Goal: Information Seeking & Learning: Find specific fact

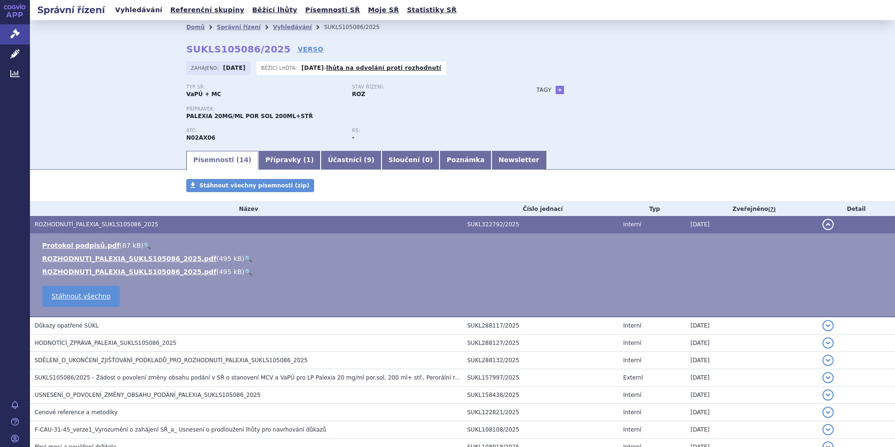
click at [145, 13] on link "Vyhledávání" at bounding box center [138, 10] width 53 height 13
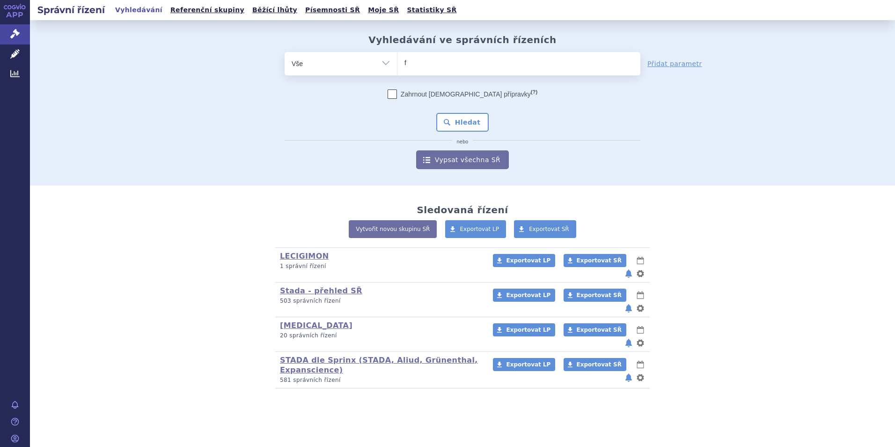
type input "fi"
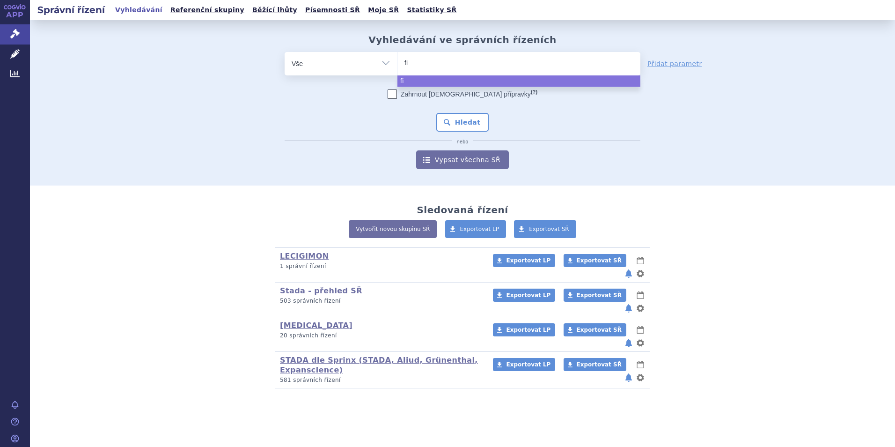
type input "fin"
type input "fingo"
type input "fingoli"
type input "fingolimo"
type input "[MEDICAL_DATA]"
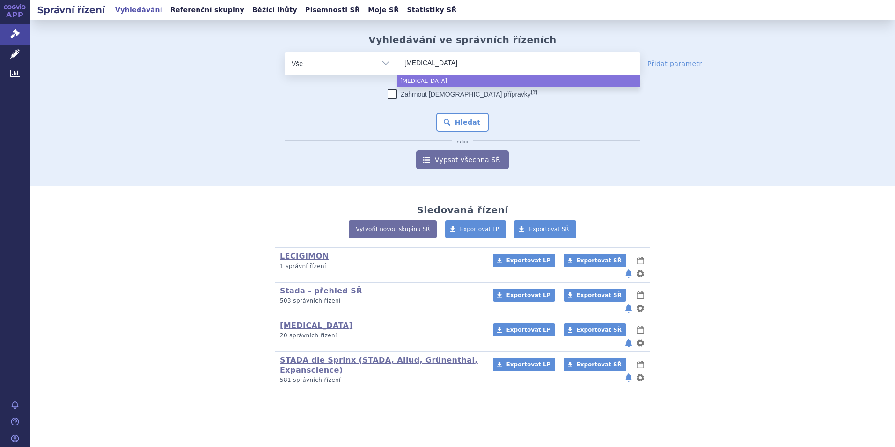
type input "[MEDICAL_DATA]"
type input "fingolimod st"
type input "fingolimod stad"
type input "fingolimod stada"
select select "fingolimod stada"
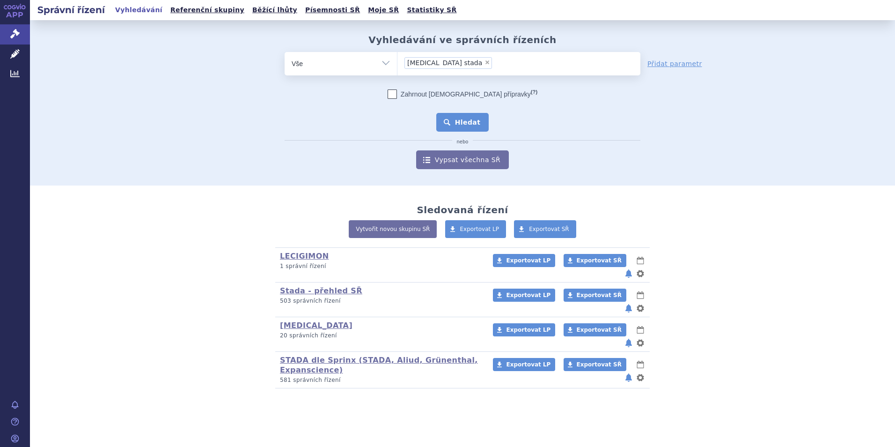
click at [473, 125] on button "Hledat" at bounding box center [462, 122] width 53 height 19
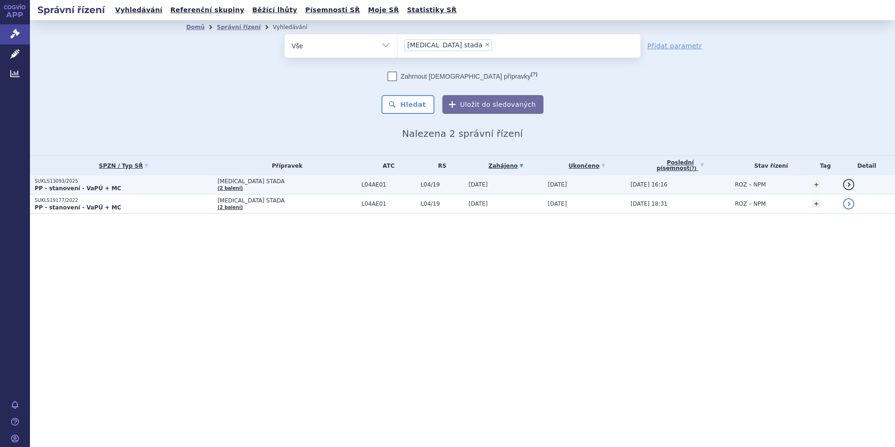
click at [60, 184] on p "SUKLS13093/2025" at bounding box center [124, 181] width 178 height 7
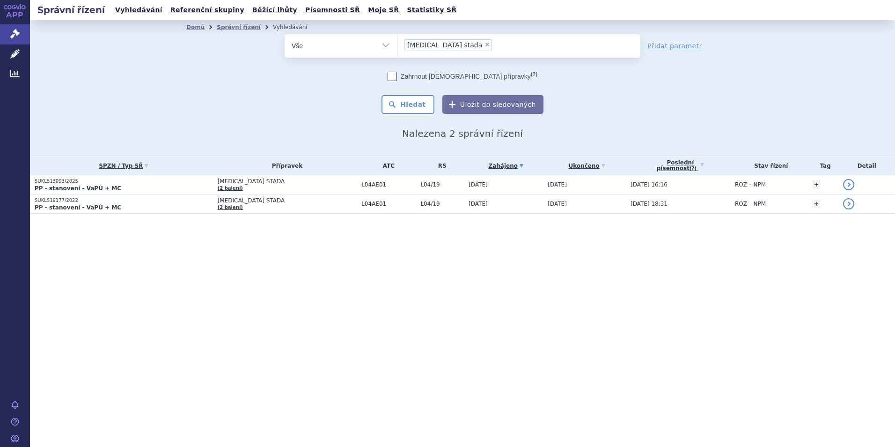
click at [485, 44] on span "×" at bounding box center [488, 45] width 6 height 6
click at [397, 44] on select "fingolimod stada" at bounding box center [397, 45] width 0 height 23
select select
type input "fi"
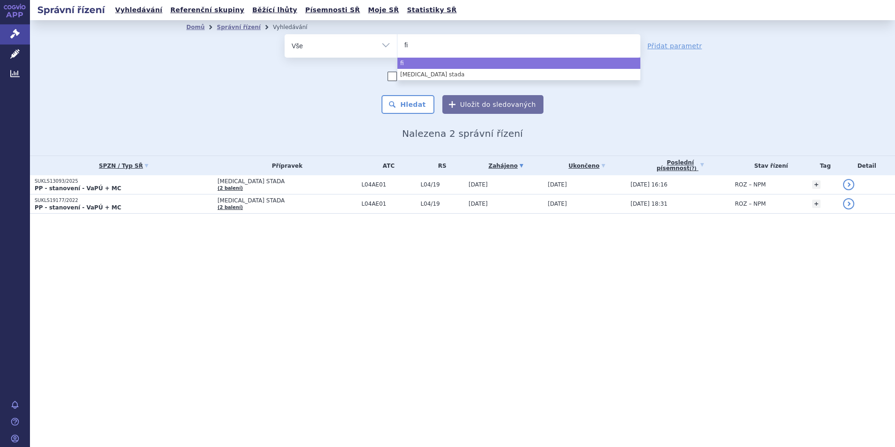
type input "fin"
type input "fing"
type input "fingol"
type input "fingoli"
type input "fingolimo"
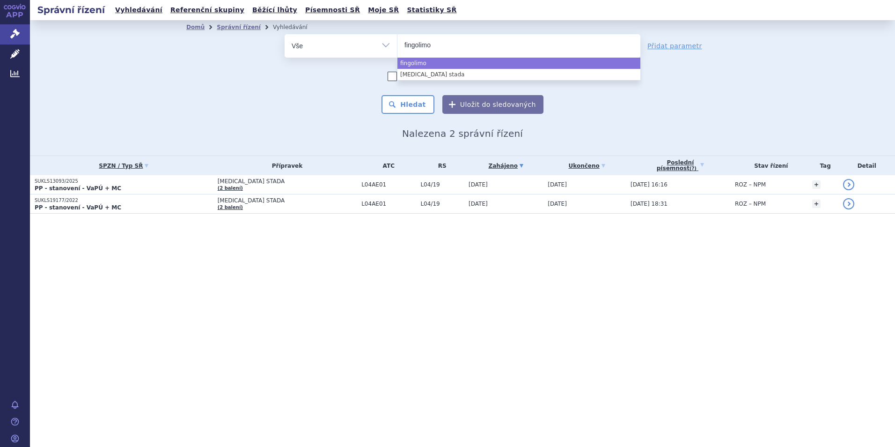
type input "[MEDICAL_DATA]"
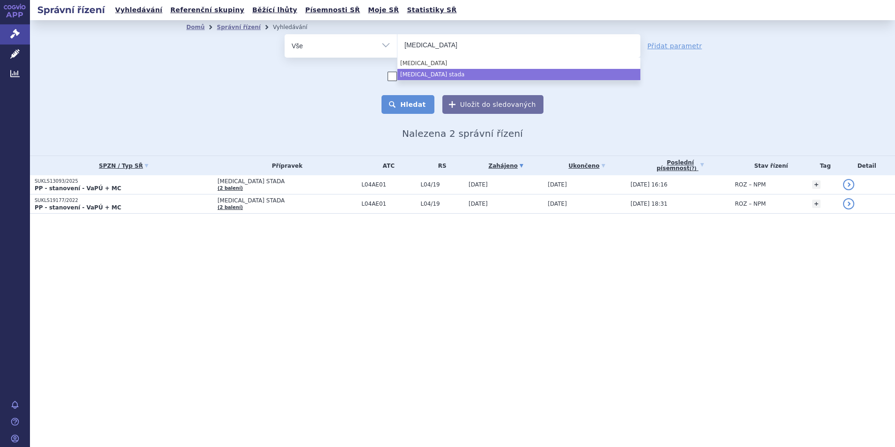
select select "fingolimod stada"
click at [406, 107] on button "Hledat" at bounding box center [408, 104] width 53 height 19
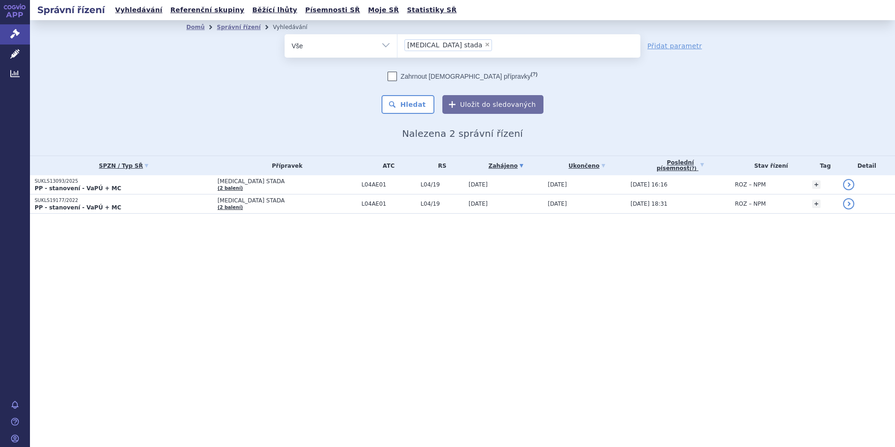
click at [444, 41] on li "× fingolimod stada" at bounding box center [448, 45] width 88 height 12
click at [397, 41] on select "fingolimod stada" at bounding box center [397, 45] width 0 height 23
click at [443, 44] on span "fingolimod stada" at bounding box center [444, 45] width 75 height 7
click at [397, 44] on select "fingolimod stada" at bounding box center [397, 45] width 0 height 23
click at [485, 44] on span "×" at bounding box center [488, 45] width 6 height 6
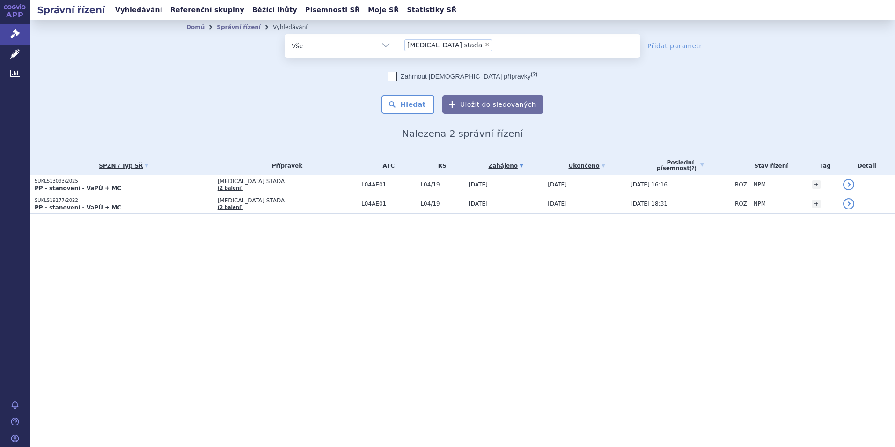
click at [397, 44] on select "fingolimod stada" at bounding box center [397, 45] width 0 height 23
select select
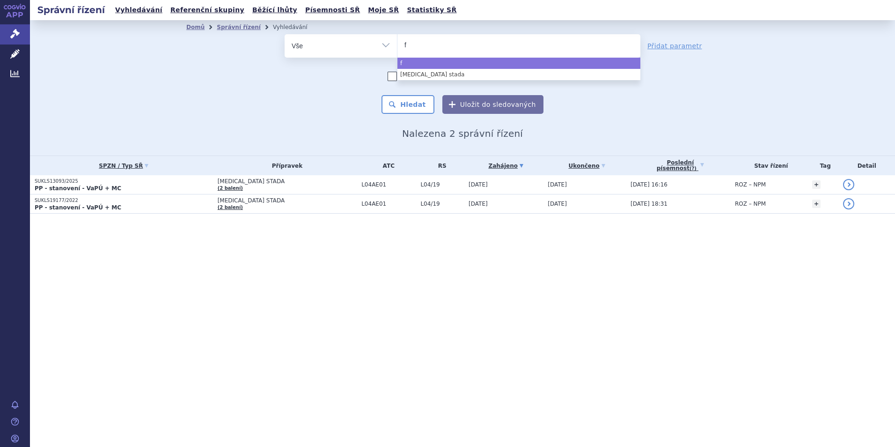
type input "fi"
type input "fingo"
type input "fingol"
type input "fingolim"
type input "fingolimod"
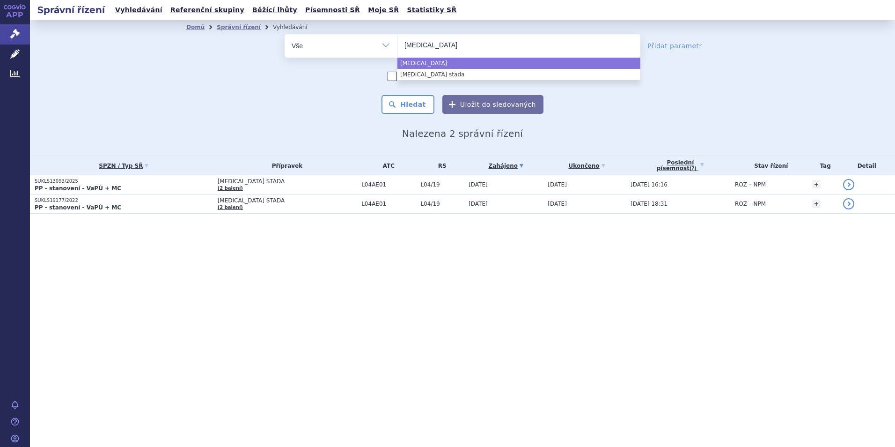
select select "fingolimod"
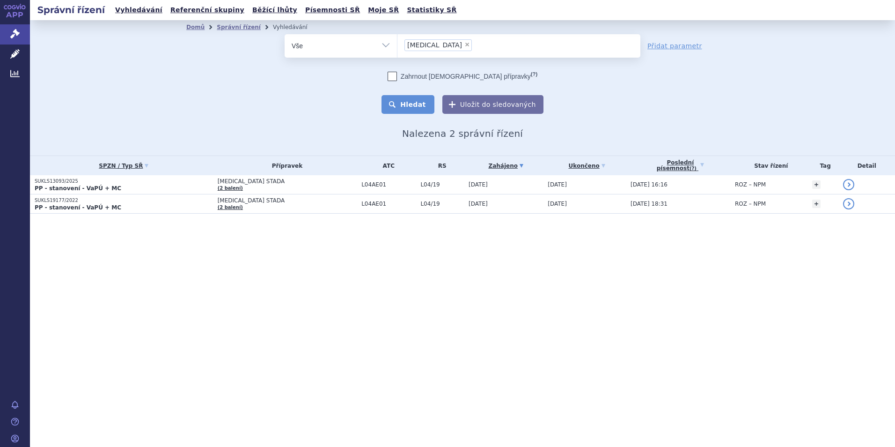
click at [405, 106] on button "Hledat" at bounding box center [408, 104] width 53 height 19
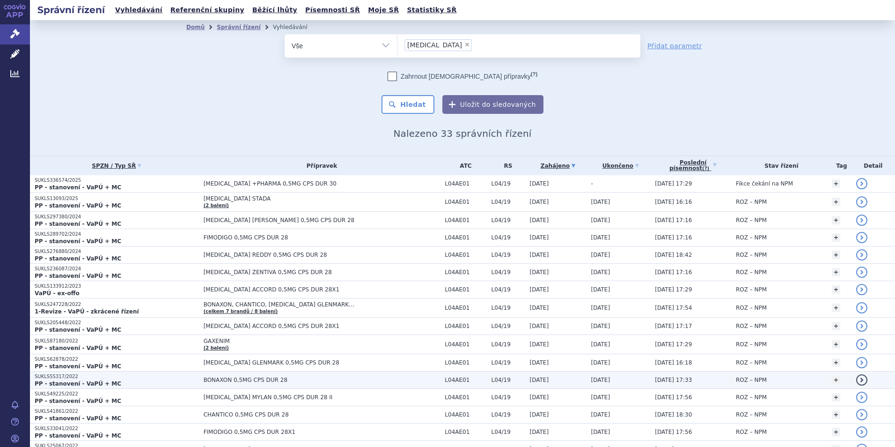
click at [206, 382] on span "BONAXON 0,5MG CPS DUR 28" at bounding box center [321, 379] width 234 height 7
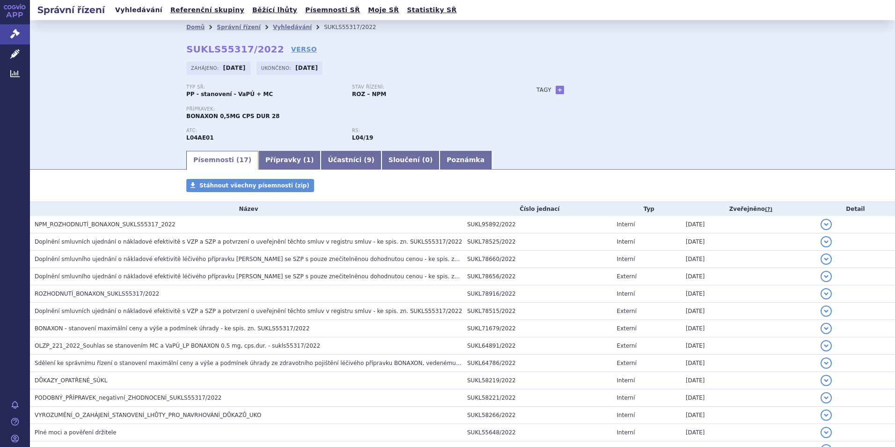
click at [125, 10] on link "Vyhledávání" at bounding box center [138, 10] width 53 height 13
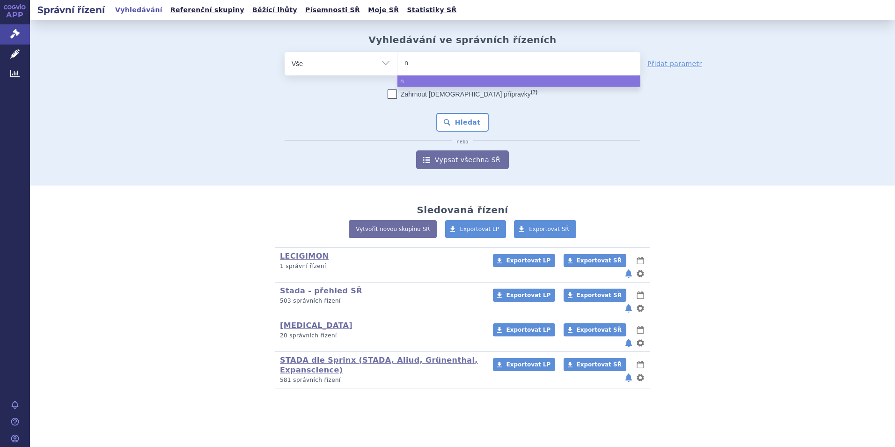
type input "ni"
type input "nil"
type input "nilo"
type input "niloti"
type input "nilotin"
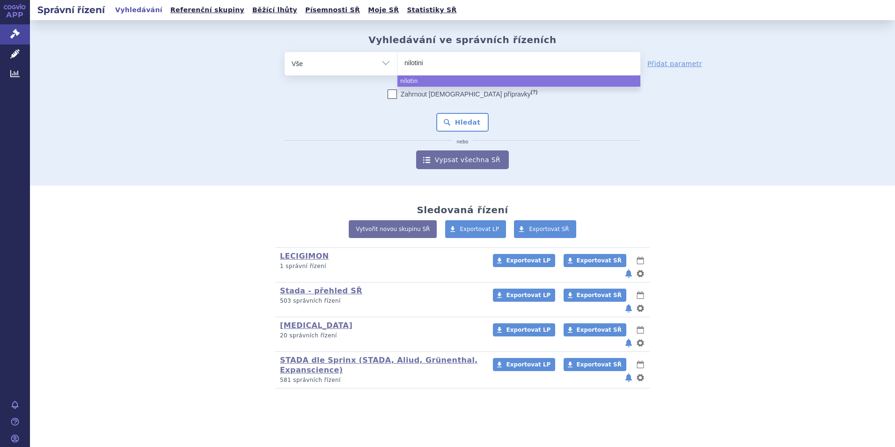
type input "[MEDICAL_DATA]"
select select "nilotinib"
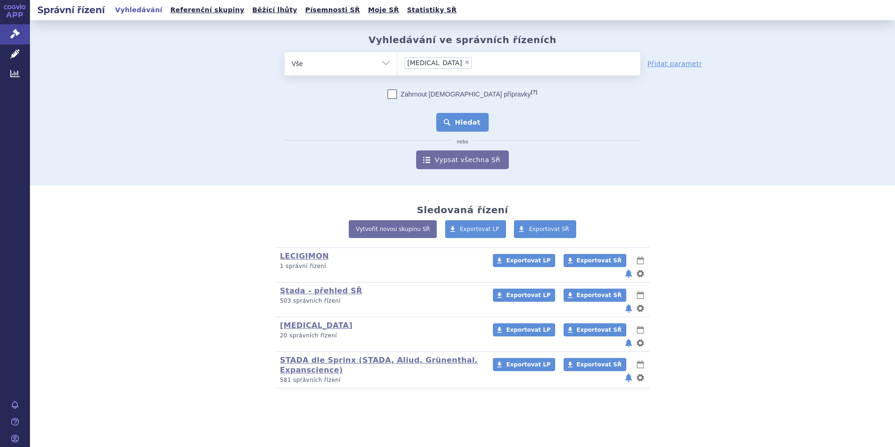
click at [461, 118] on button "Hledat" at bounding box center [462, 122] width 53 height 19
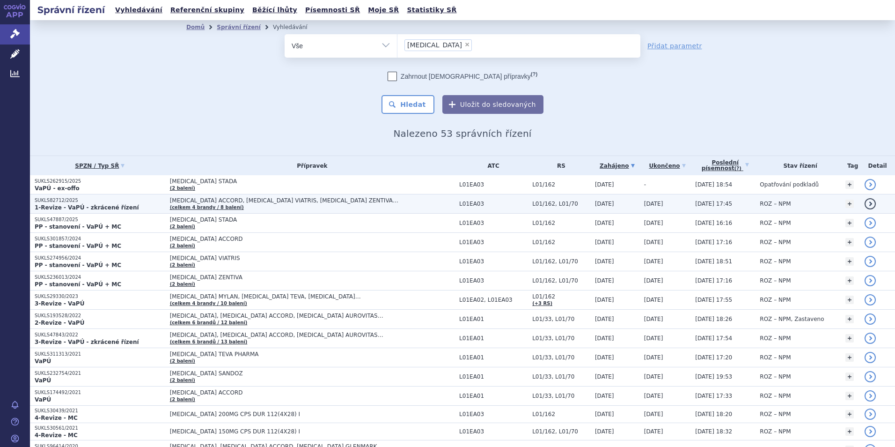
click at [68, 206] on strong "1-Revize - VaPÚ - zkrácené řízení" at bounding box center [87, 207] width 104 height 7
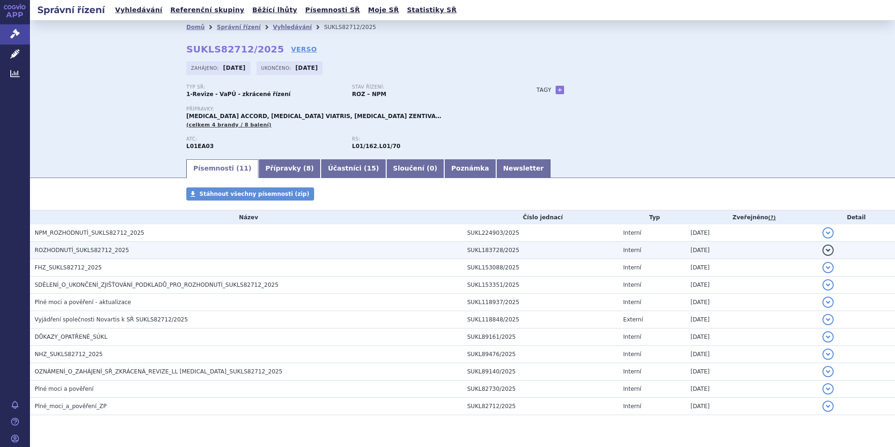
click at [100, 249] on span "ROZHODNUTÍ_SUKLS82712_2025" at bounding box center [82, 250] width 95 height 7
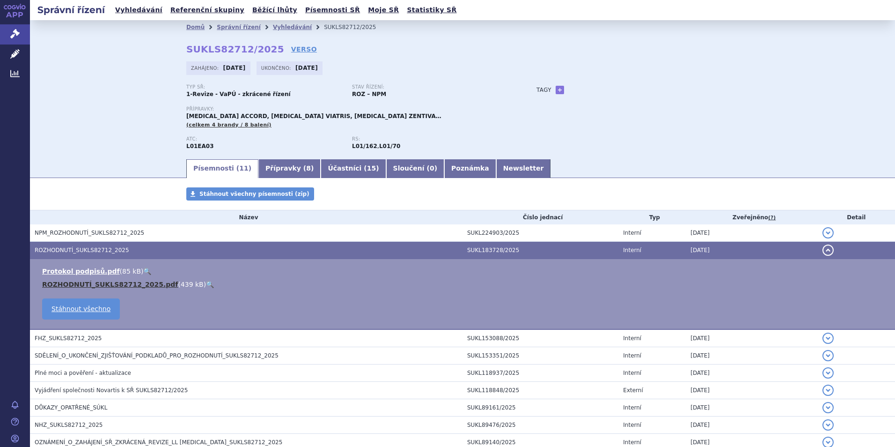
click at [117, 283] on link "ROZHODNUTÍ_SUKLS82712_2025.pdf" at bounding box center [110, 283] width 136 height 7
drag, startPoint x: 137, startPoint y: 9, endPoint x: 201, endPoint y: 21, distance: 64.8
click at [137, 9] on link "Vyhledávání" at bounding box center [138, 10] width 53 height 13
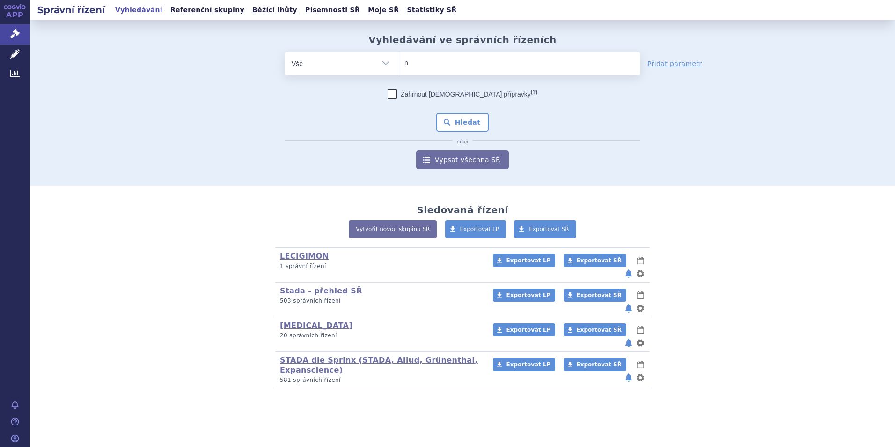
type input "ni"
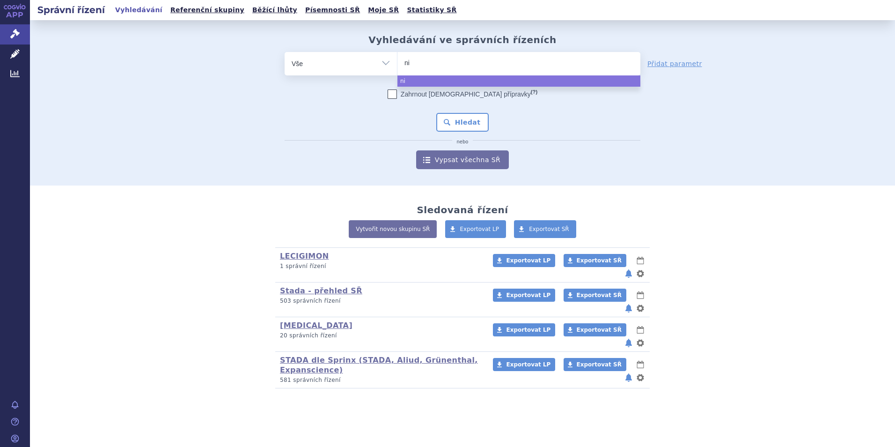
type input "nil"
type input "nilo"
type input "niloti"
type input "nilotini"
type input "nilotinib"
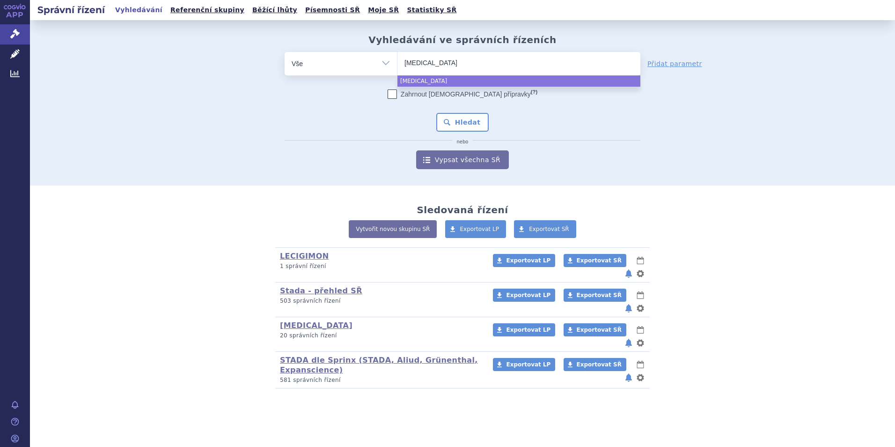
type input "nilotinib st"
type input "nilotinib sta"
type input "nilotinib stad"
type input "nilotinib stada"
select select "nilotinib stada"
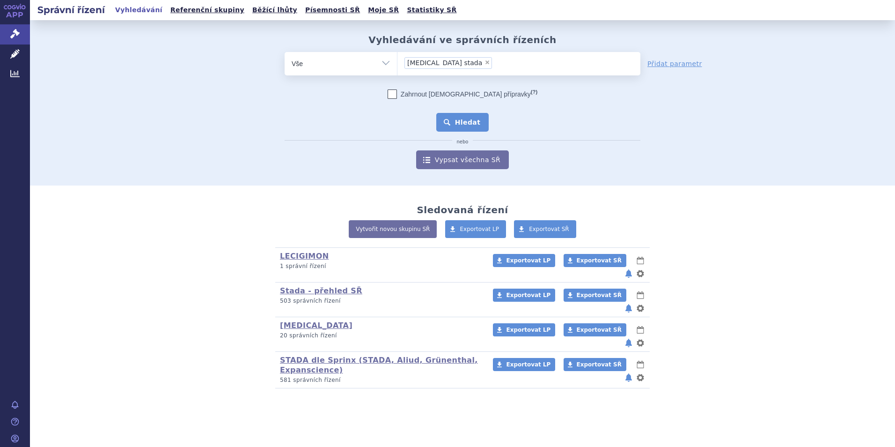
click at [457, 120] on button "Hledat" at bounding box center [462, 122] width 53 height 19
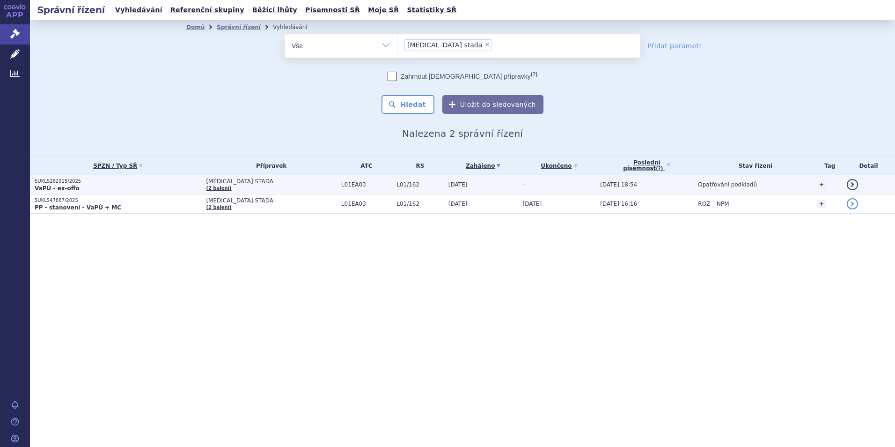
click at [71, 180] on p "SUKLS262915/2025" at bounding box center [118, 181] width 167 height 7
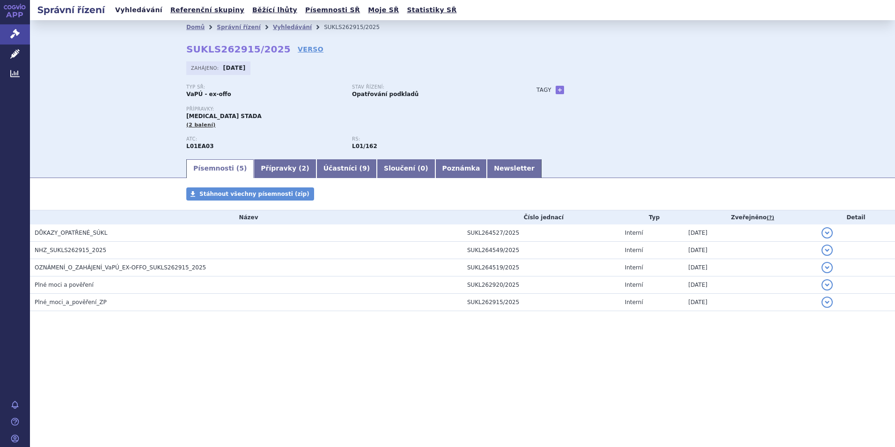
click at [139, 13] on link "Vyhledávání" at bounding box center [138, 10] width 53 height 13
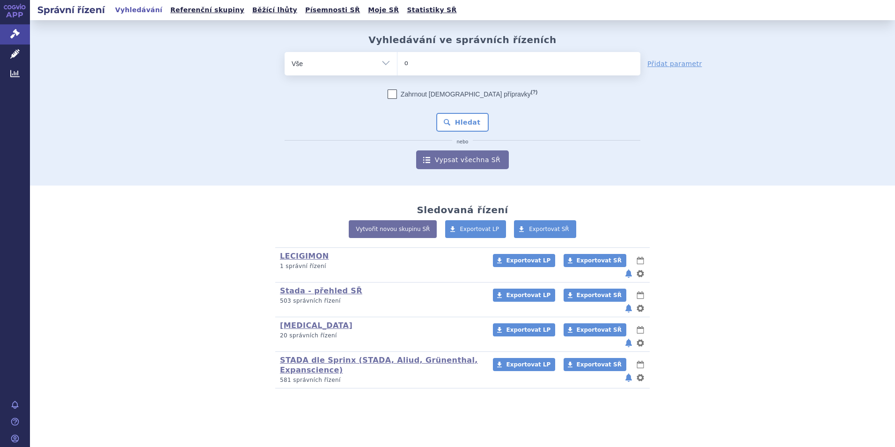
type input "ox"
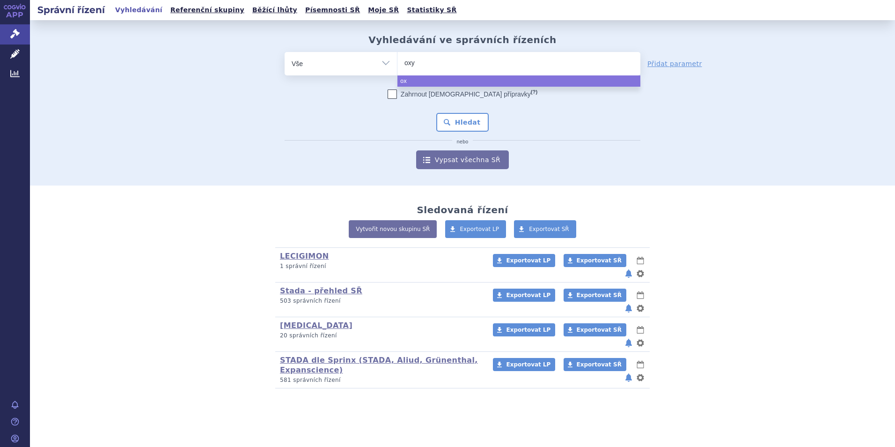
type input "oxyn"
type input "oxyna"
type input "oxynalo"
type input "oxynalon"
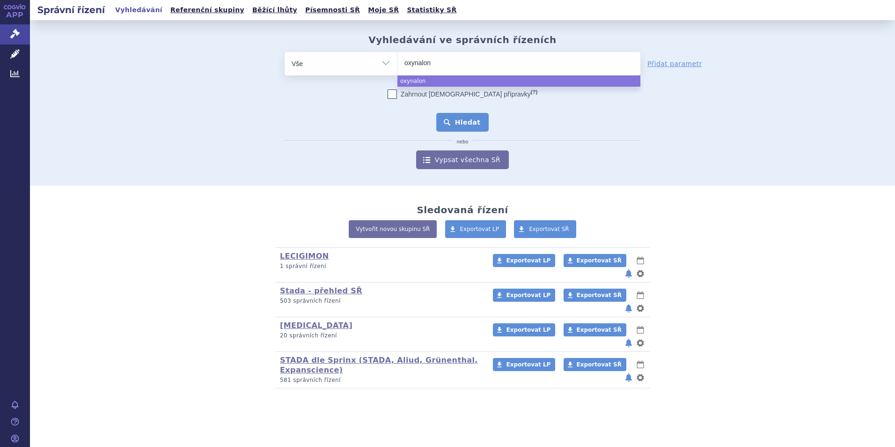
select select "oxynalon"
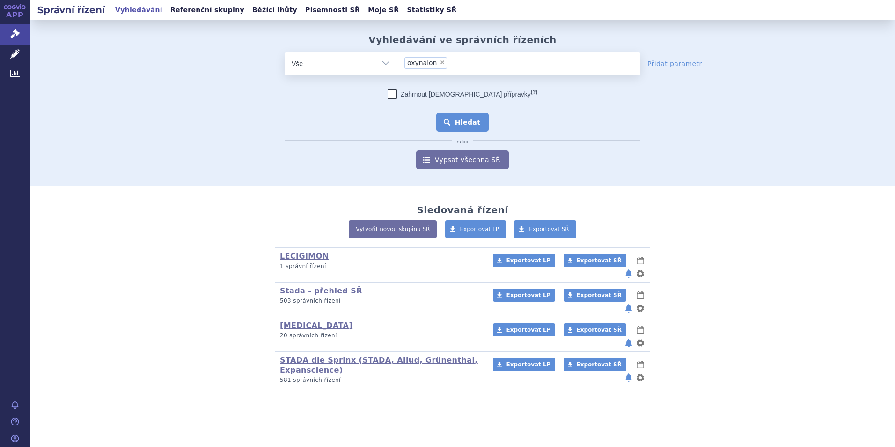
click at [468, 119] on button "Hledat" at bounding box center [462, 122] width 53 height 19
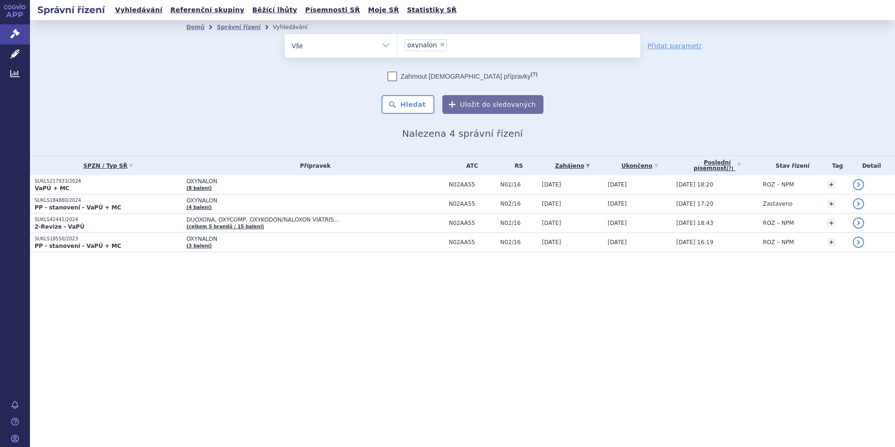
click at [441, 45] on span "×" at bounding box center [443, 45] width 6 height 6
click at [397, 45] on select "oxynalon" at bounding box center [397, 45] width 0 height 23
select select
type input "sor"
type input "soraf"
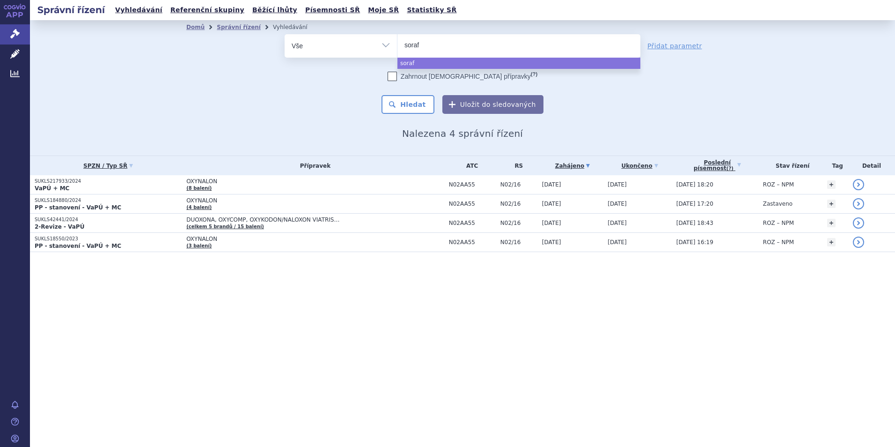
type input "sorafe"
type input "sorafen"
type input "sorafeni"
type input "sorafenib"
select select "sorafenib"
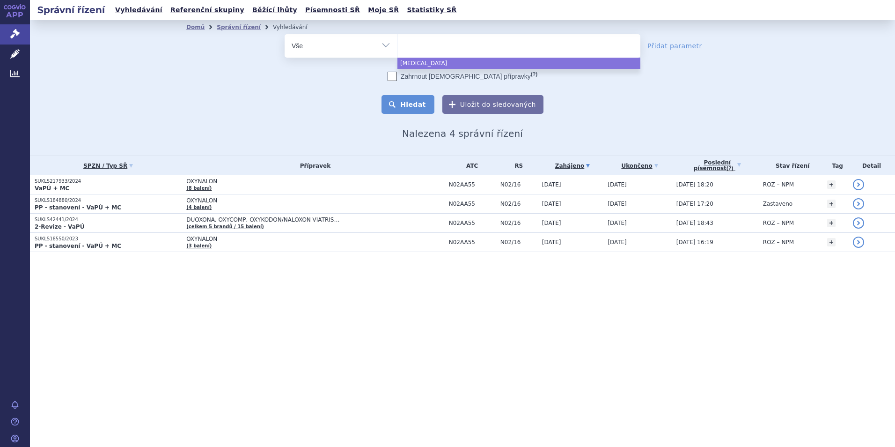
click at [422, 106] on button "Hledat" at bounding box center [408, 104] width 53 height 19
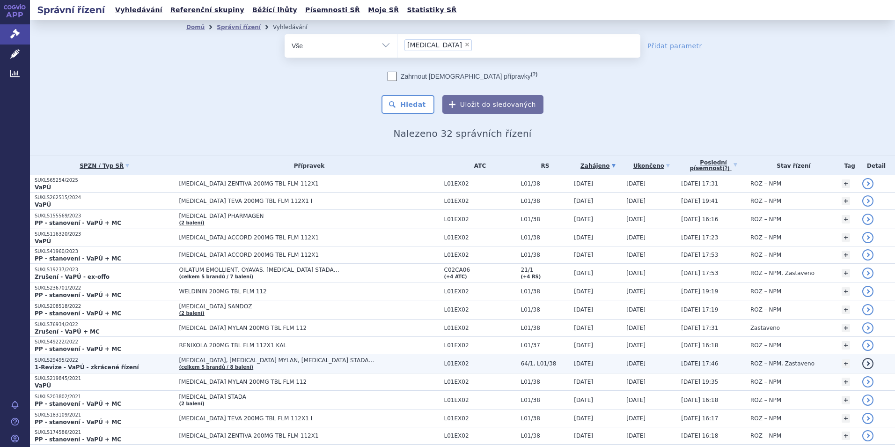
click at [73, 362] on p "SUKLS29495/2022" at bounding box center [105, 360] width 140 height 7
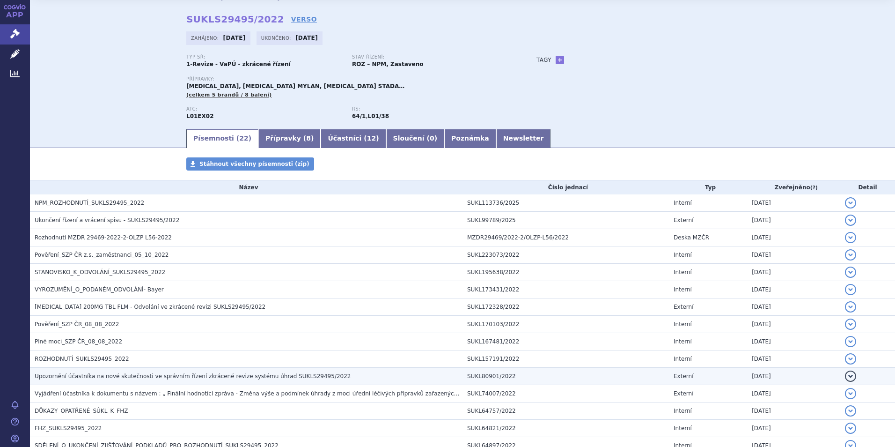
scroll to position [47, 0]
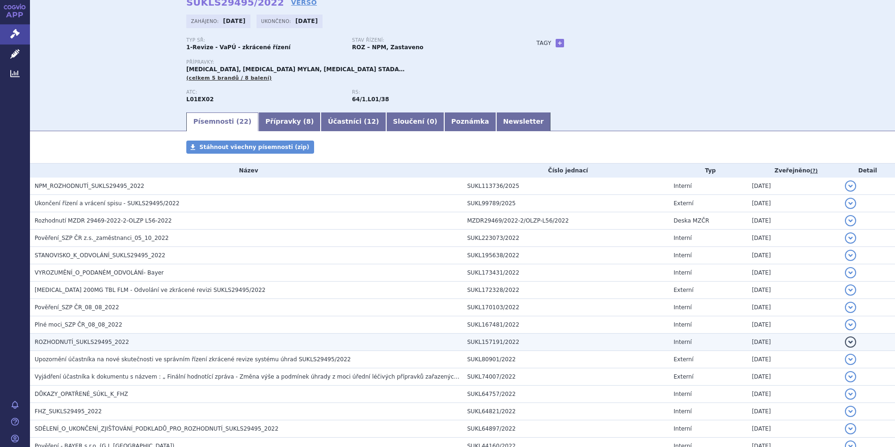
click at [71, 338] on span "ROZHODNUTÍ_SUKLS29495_2022" at bounding box center [82, 341] width 95 height 7
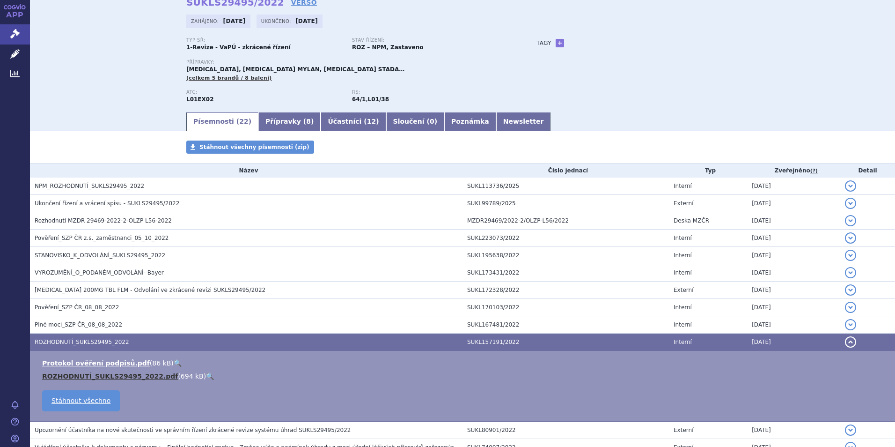
click at [110, 375] on link "ROZHODNUTÍ_SUKLS29495_2022.pdf" at bounding box center [110, 375] width 136 height 7
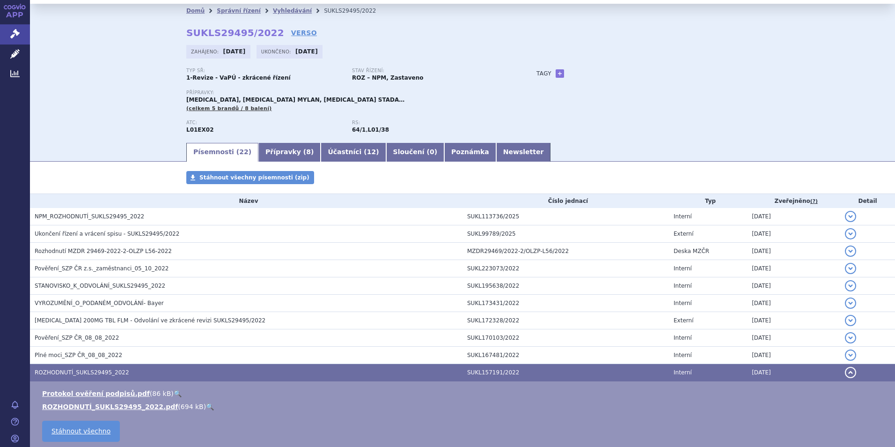
scroll to position [0, 0]
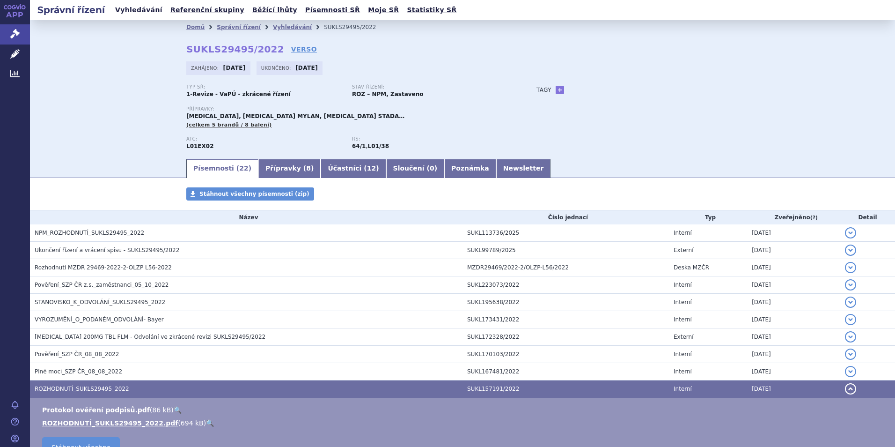
click at [125, 12] on link "Vyhledávání" at bounding box center [138, 10] width 53 height 13
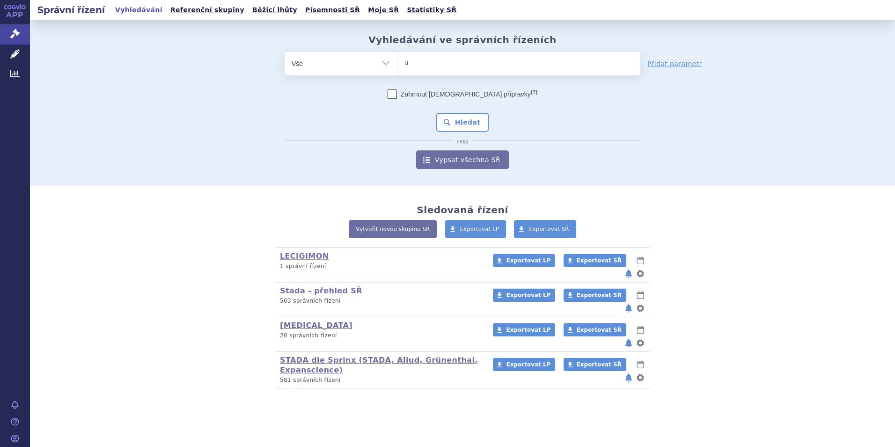
type input "us"
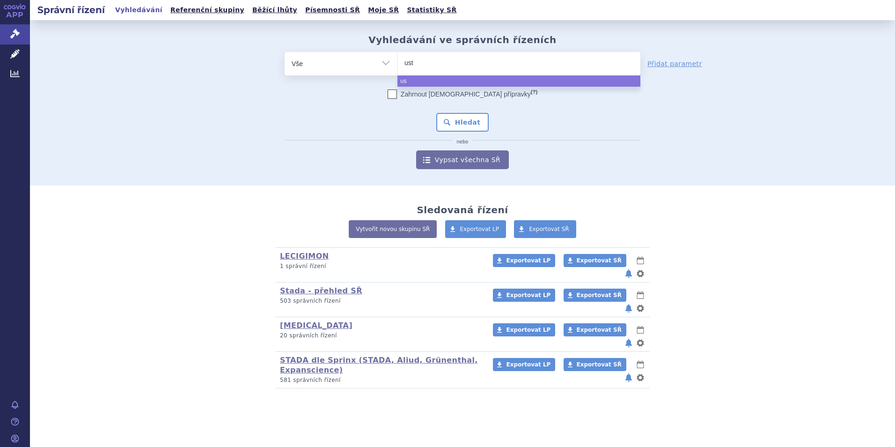
type input "uste"
type input "ustek"
type input "ustekin"
type input "ustekinu"
type input "ustekinuma"
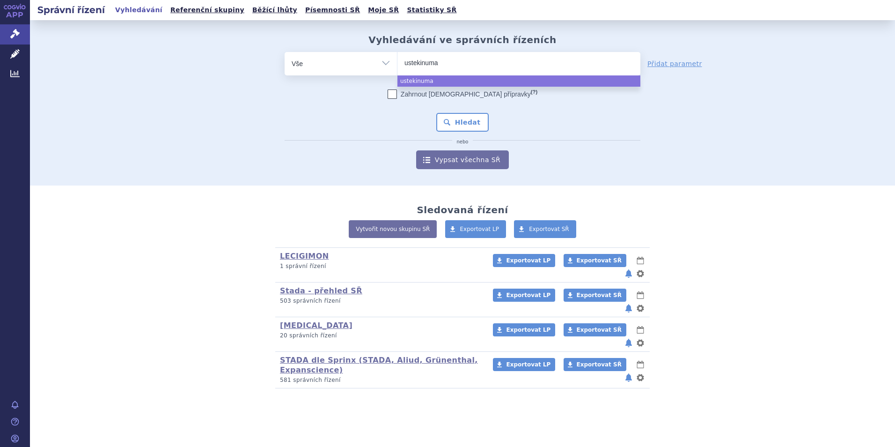
type input "[MEDICAL_DATA]"
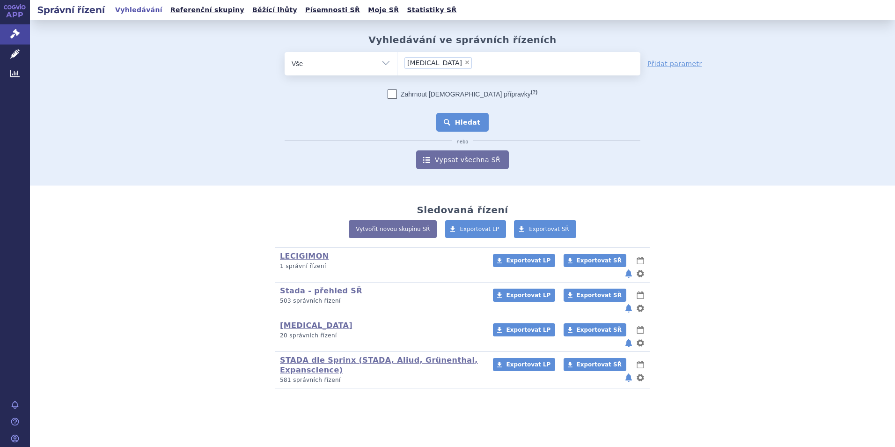
select select "ustekinumab"
click at [462, 126] on button "Hledat" at bounding box center [462, 122] width 53 height 19
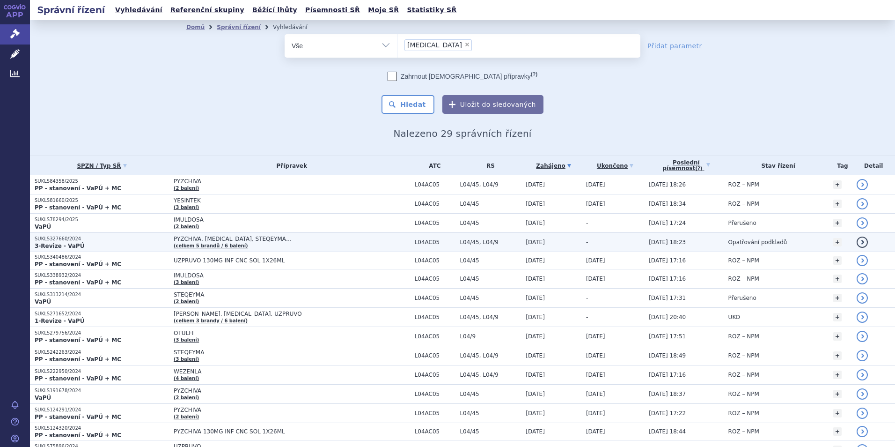
click at [204, 240] on span "PYZCHIVA, [MEDICAL_DATA], STEQEYMA…" at bounding box center [291, 238] width 234 height 7
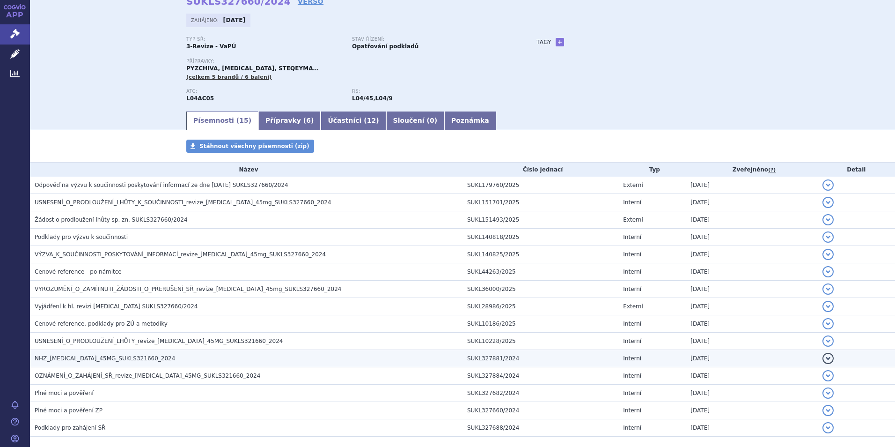
scroll to position [94, 0]
